Goal: Transaction & Acquisition: Book appointment/travel/reservation

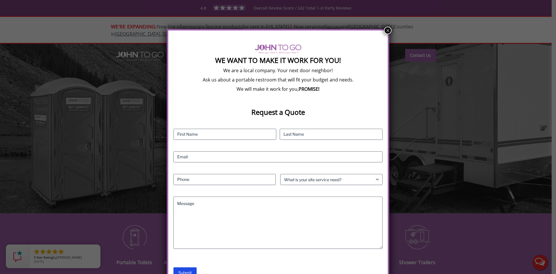
click at [387, 29] on button "×" at bounding box center [388, 31] width 8 height 8
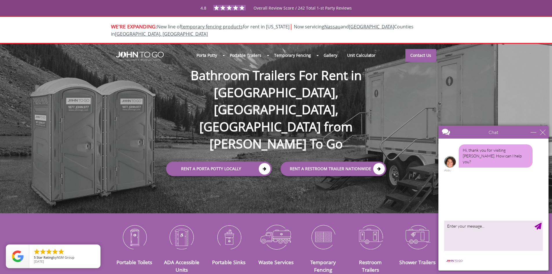
click at [366, 237] on div at bounding box center [276, 137] width 552 height 274
click at [368, 258] on link "Restroom Trailers" at bounding box center [370, 265] width 23 height 14
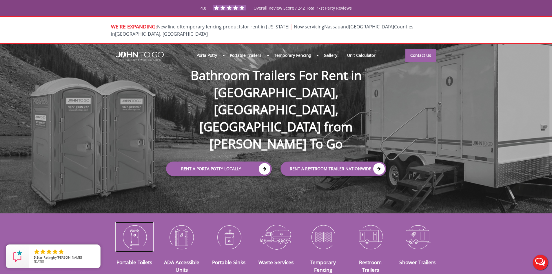
click at [134, 235] on img at bounding box center [134, 237] width 39 height 30
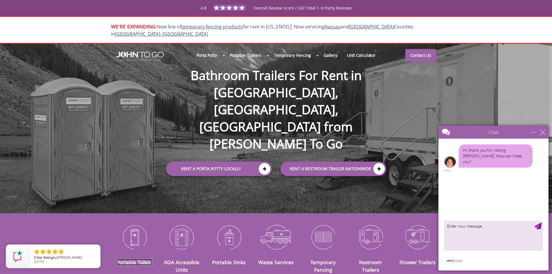
click at [136, 258] on link "Portable Toilets" at bounding box center [134, 261] width 36 height 7
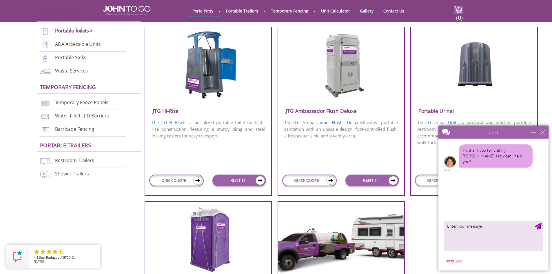
scroll to position [434, 0]
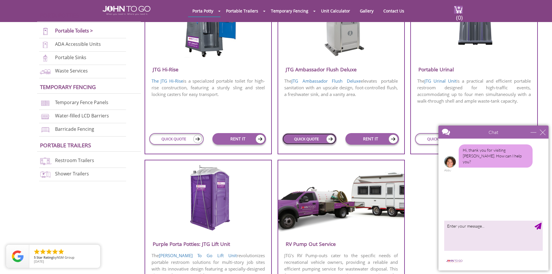
click at [315, 138] on link "QUICK QUOTE" at bounding box center [309, 139] width 54 height 12
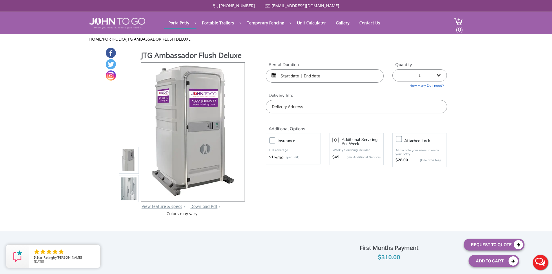
click at [303, 77] on input "text" at bounding box center [325, 75] width 118 height 13
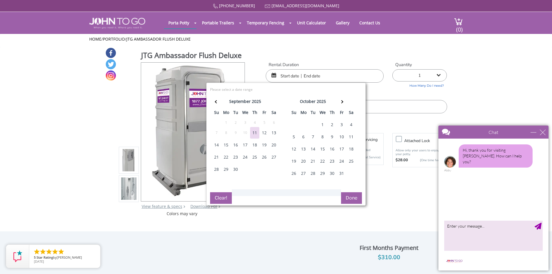
click at [260, 131] on div "12" at bounding box center [263, 133] width 9 height 12
click at [215, 144] on div "14" at bounding box center [216, 145] width 9 height 12
type input "09/12/2025 to 09/14/2025"
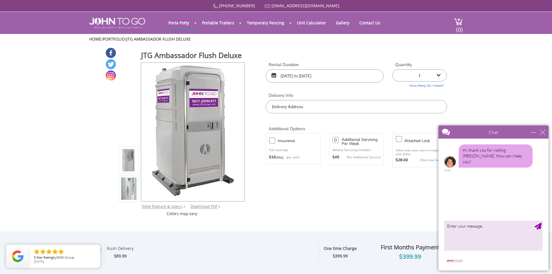
click at [307, 106] on input "text" at bounding box center [356, 106] width 181 height 13
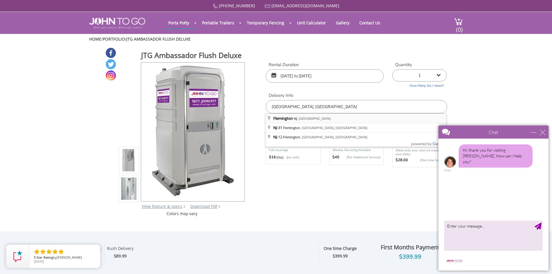
type input "Flemington, NJ, USA"
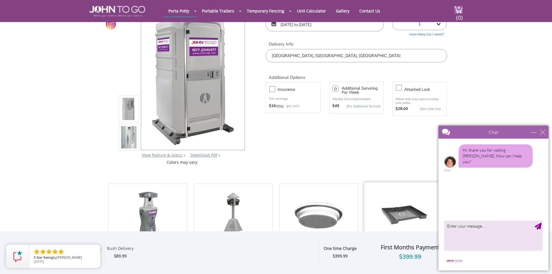
scroll to position [29, 0]
click at [544, 129] on div "close" at bounding box center [542, 132] width 6 height 6
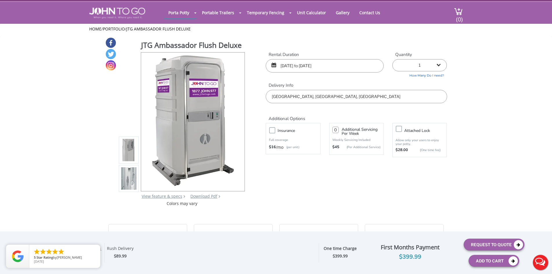
scroll to position [0, 0]
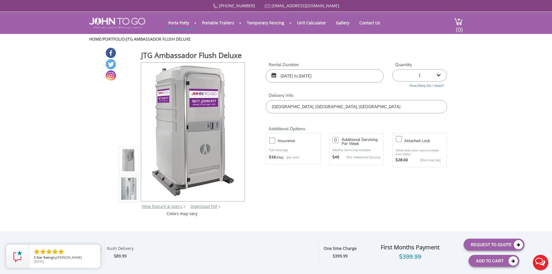
click at [401, 139] on label "Attached lock" at bounding box center [425, 140] width 48 height 7
click at [0, 0] on input "Attached lock" at bounding box center [0, 0] width 0 height 0
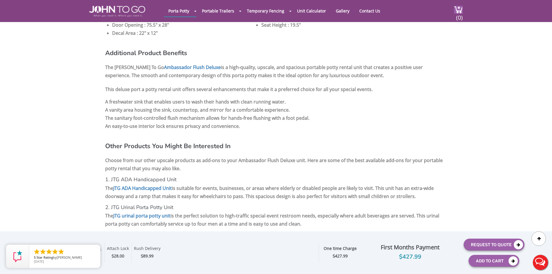
scroll to position [542, 0]
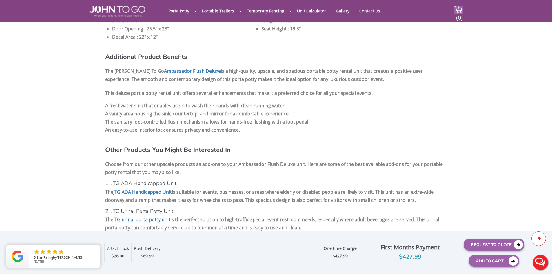
click at [539, 236] on div at bounding box center [538, 238] width 14 height 14
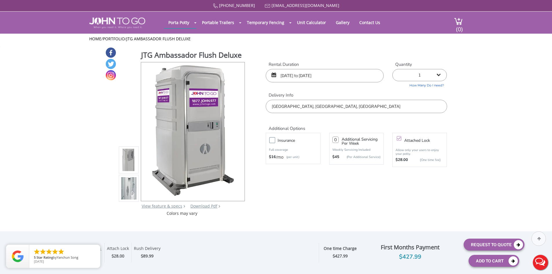
scroll to position [0, 0]
click at [177, 194] on img at bounding box center [193, 131] width 88 height 136
click at [368, 21] on link "Contact Us" at bounding box center [370, 22] width 30 height 11
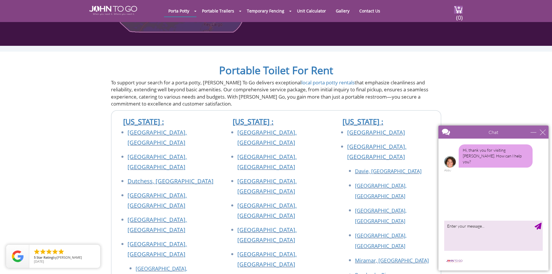
scroll to position [521, 0]
